Goal: Information Seeking & Learning: Learn about a topic

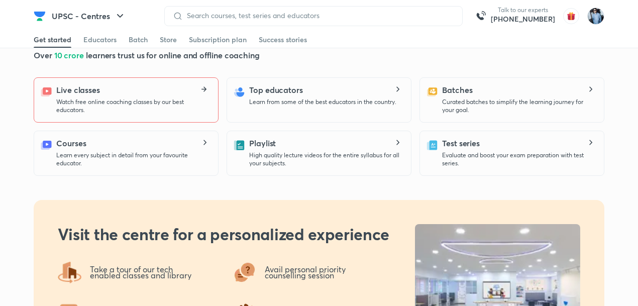
scroll to position [534, 0]
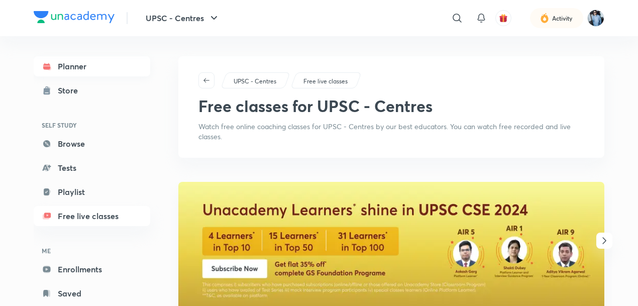
click at [85, 66] on link "Planner" at bounding box center [92, 66] width 116 height 20
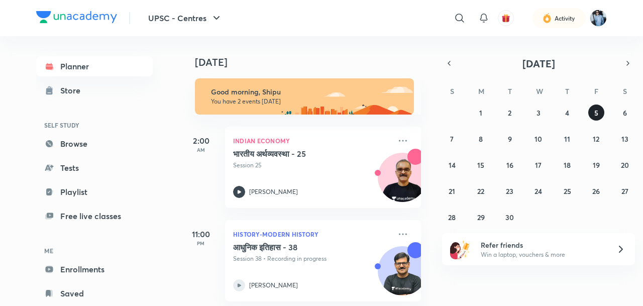
click at [599, 117] on button "5" at bounding box center [596, 112] width 16 height 16
click at [595, 112] on abbr "5" at bounding box center [596, 113] width 4 height 10
click at [630, 116] on button "6" at bounding box center [624, 112] width 16 height 16
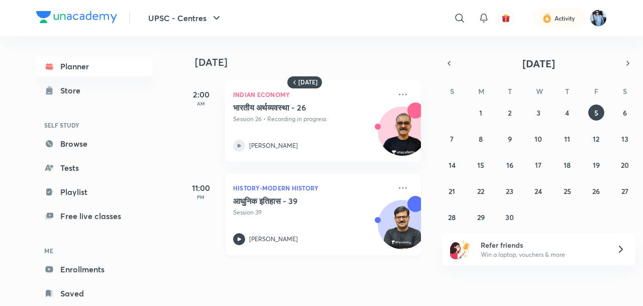
click at [396, 220] on img at bounding box center [402, 229] width 48 height 48
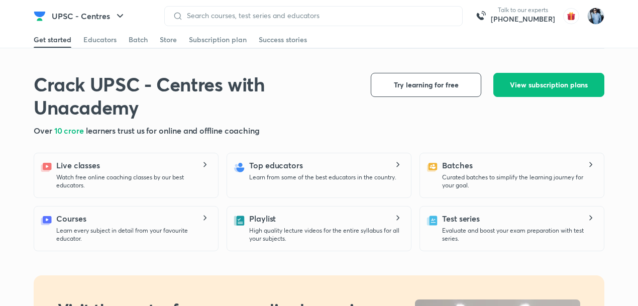
scroll to position [534, 0]
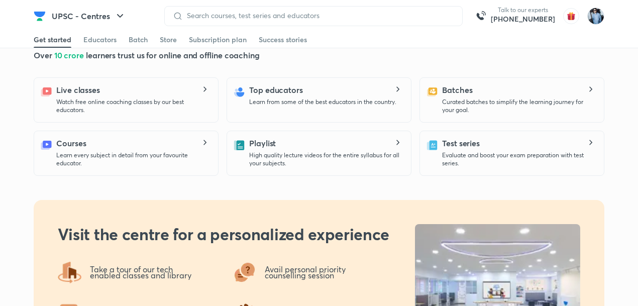
click at [204, 90] on icon at bounding box center [204, 89] width 12 height 6
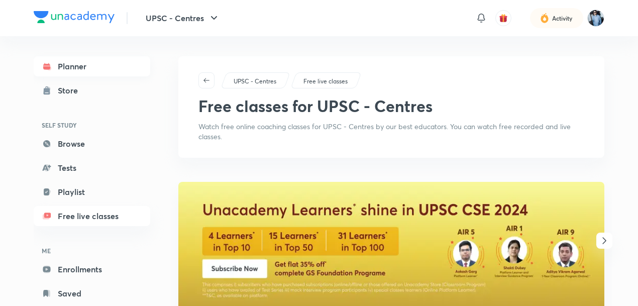
click at [98, 64] on link "Planner" at bounding box center [92, 66] width 116 height 20
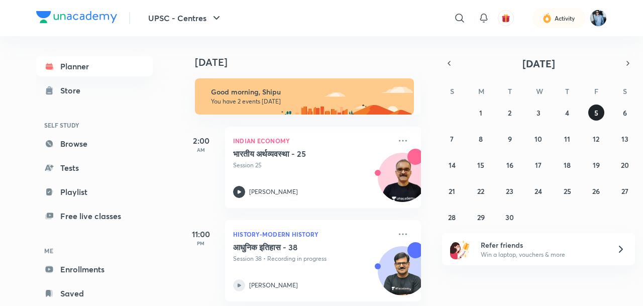
click at [594, 110] on abbr "5" at bounding box center [596, 113] width 4 height 10
click at [572, 108] on button "4" at bounding box center [567, 112] width 16 height 16
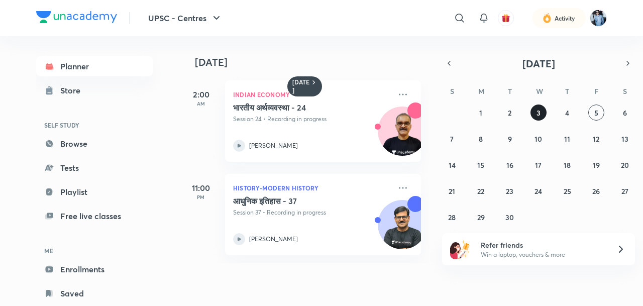
click at [541, 112] on button "3" at bounding box center [538, 112] width 16 height 16
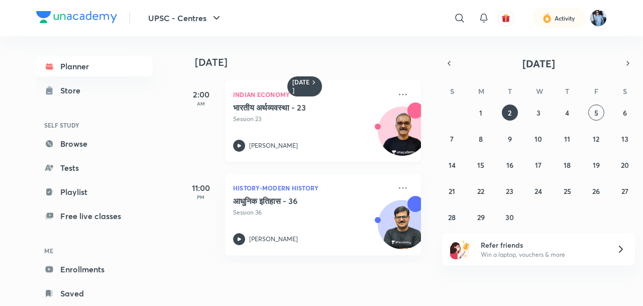
click at [395, 130] on img at bounding box center [402, 136] width 48 height 48
